Goal: Navigation & Orientation: Find specific page/section

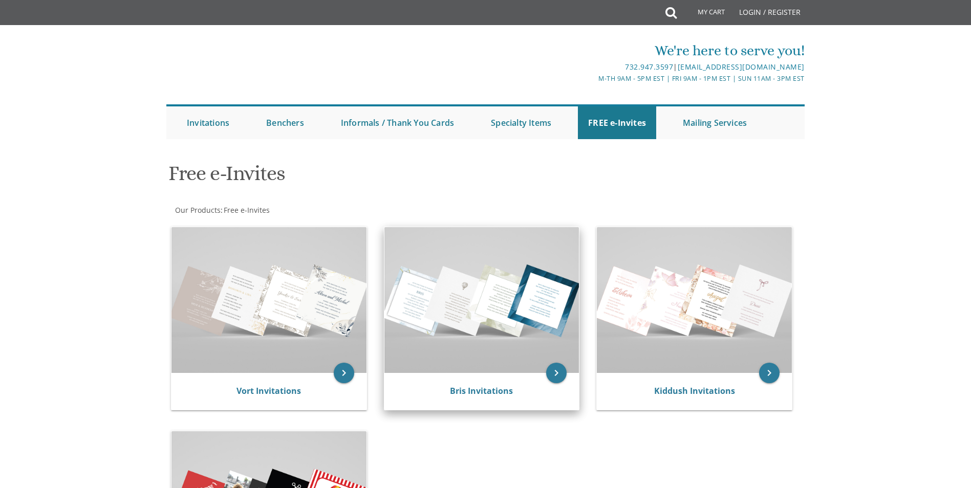
click at [542, 340] on img at bounding box center [481, 300] width 195 height 146
click at [556, 365] on icon "keyboard_arrow_right" at bounding box center [556, 373] width 20 height 20
click at [558, 380] on icon "keyboard_arrow_right" at bounding box center [556, 373] width 20 height 20
click at [550, 354] on img at bounding box center [481, 300] width 195 height 146
click at [559, 366] on icon "keyboard_arrow_right" at bounding box center [556, 373] width 20 height 20
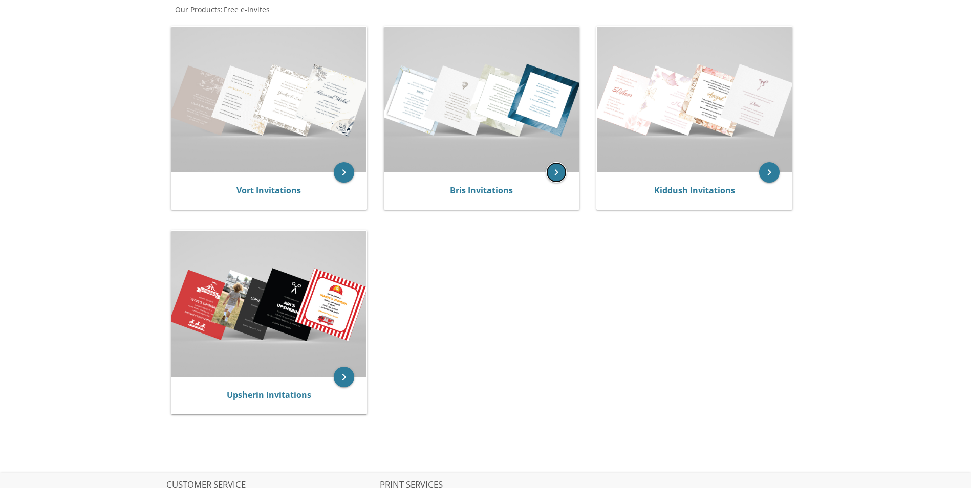
scroll to position [205, 0]
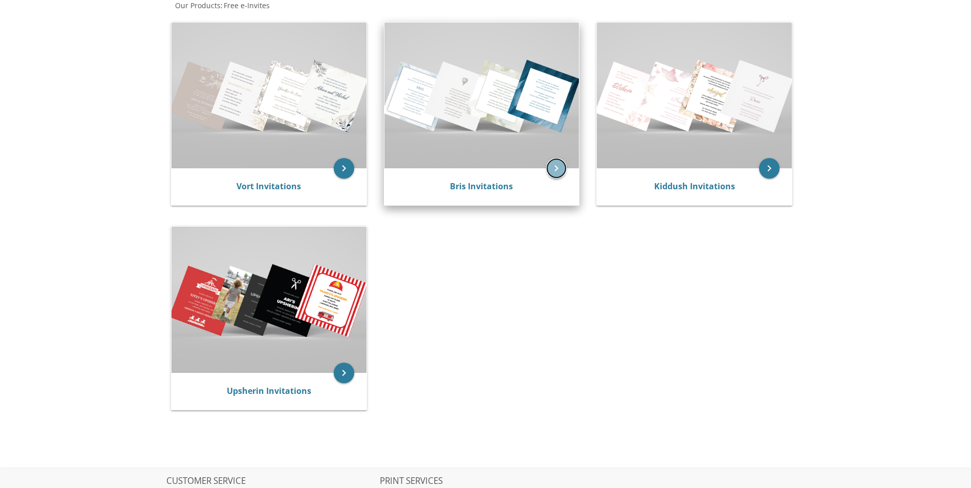
click at [558, 169] on icon "keyboard_arrow_right" at bounding box center [556, 168] width 20 height 20
click at [559, 177] on icon "keyboard_arrow_right" at bounding box center [556, 168] width 20 height 20
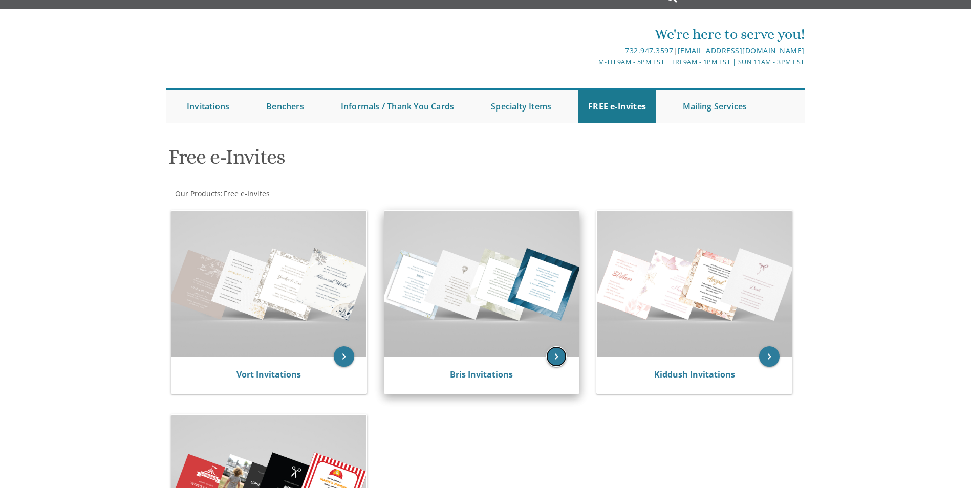
scroll to position [0, 0]
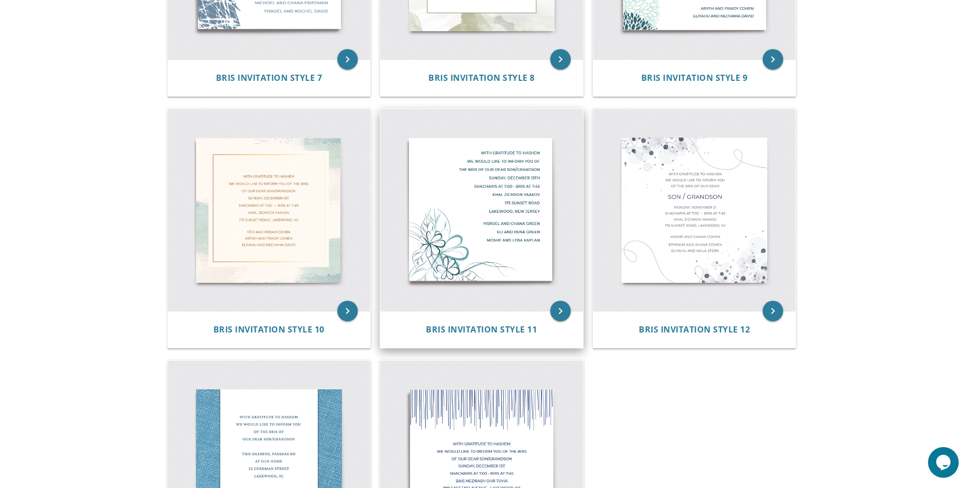
scroll to position [938, 0]
